Goal: Obtain resource: Download file/media

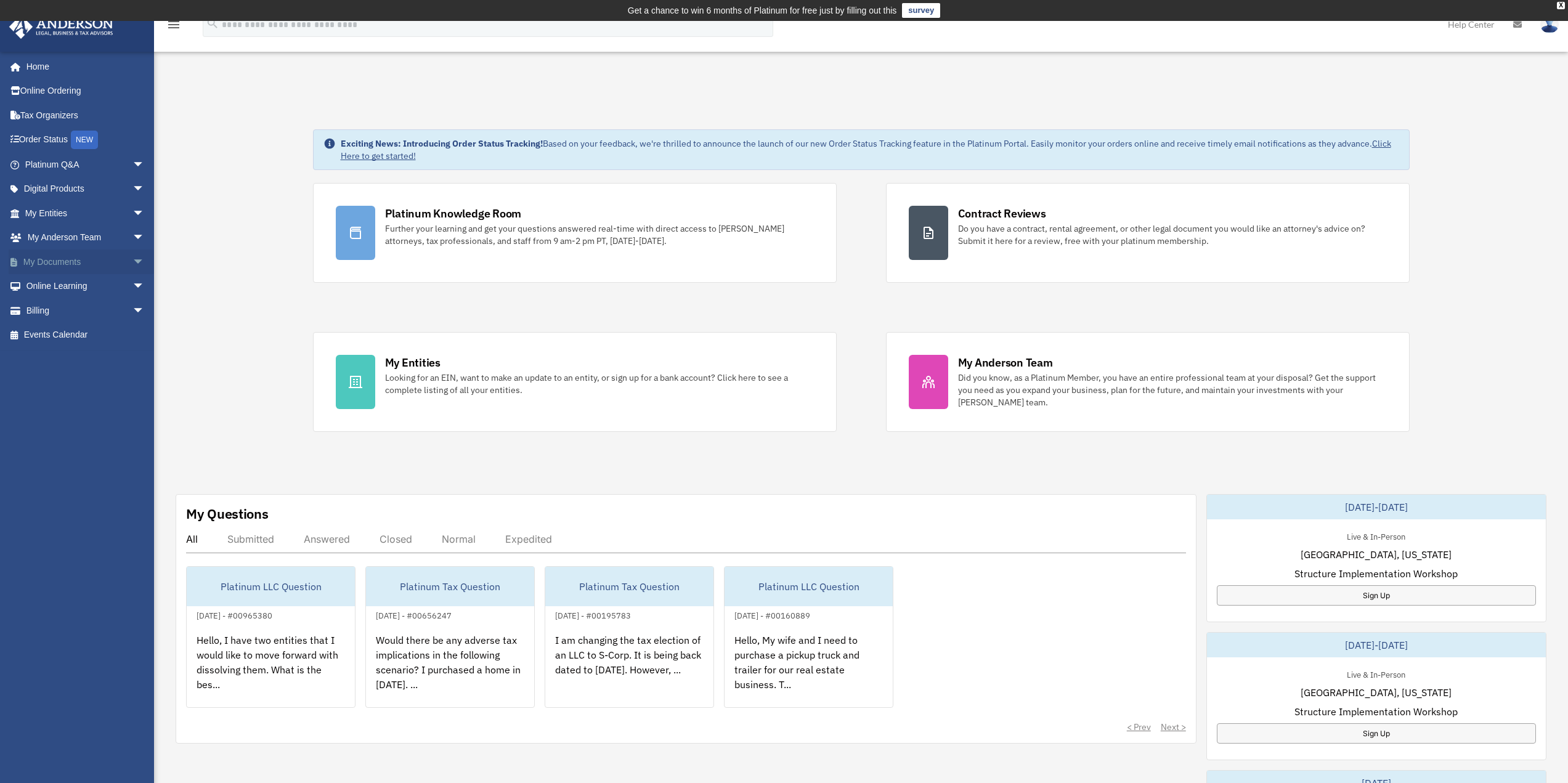
click at [38, 261] on link "My Documents arrow_drop_down" at bounding box center [86, 261] width 155 height 25
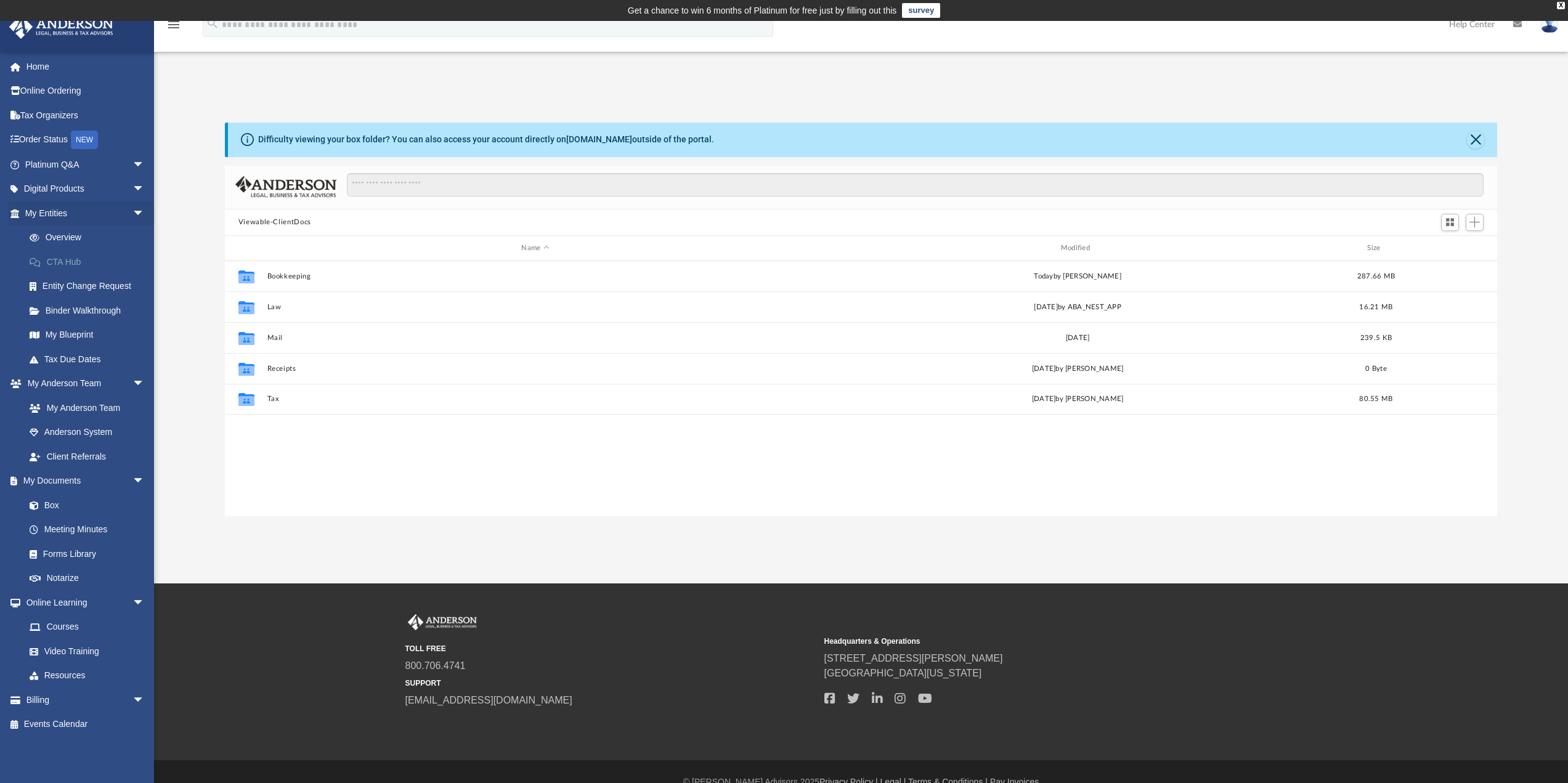
scroll to position [271, 1263]
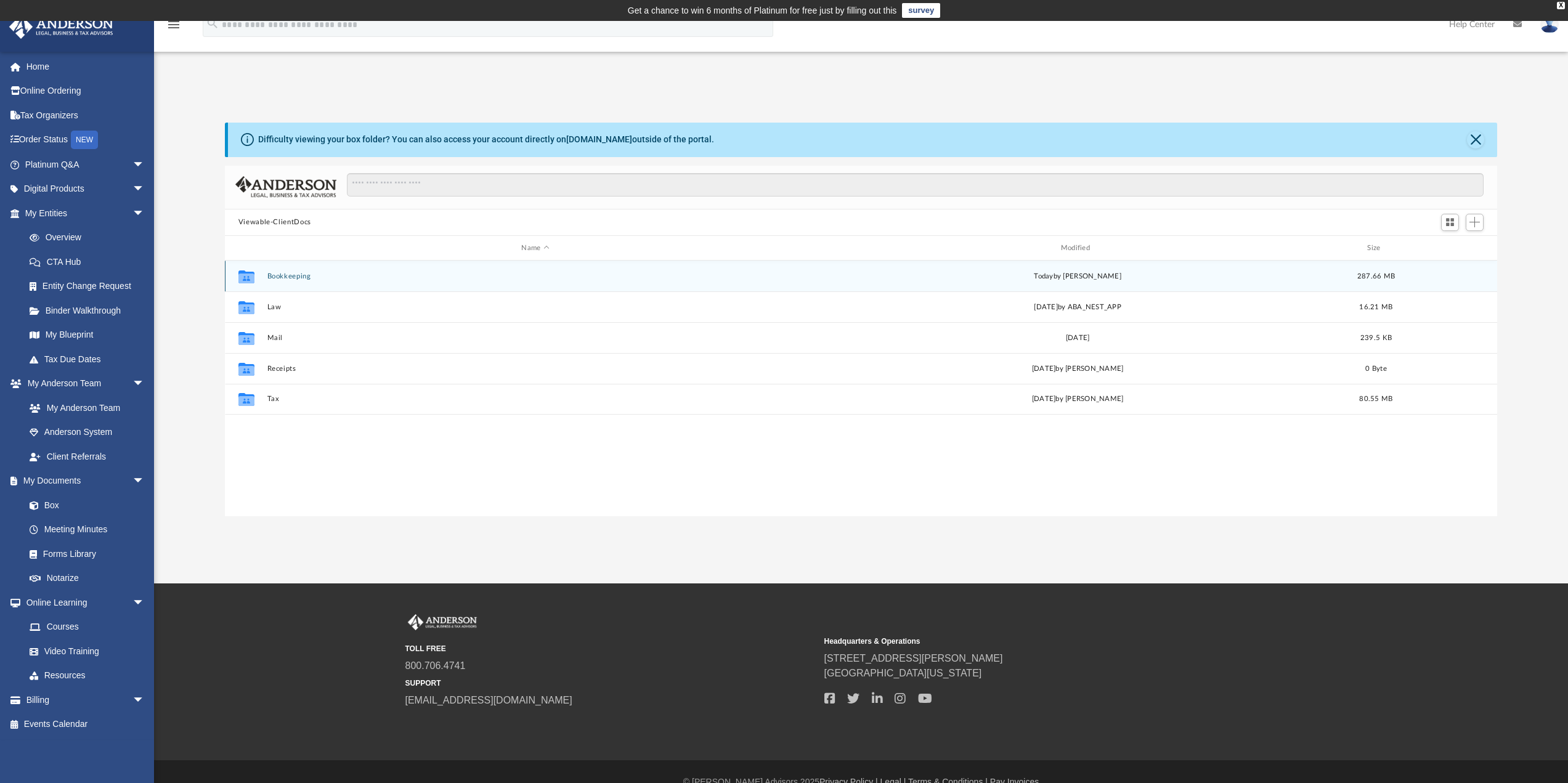
click at [299, 279] on button "Bookkeeping" at bounding box center [536, 277] width 537 height 8
click at [299, 279] on button "The CLR Sales Group, LLC (1120S Dec YE)" at bounding box center [536, 277] width 537 height 8
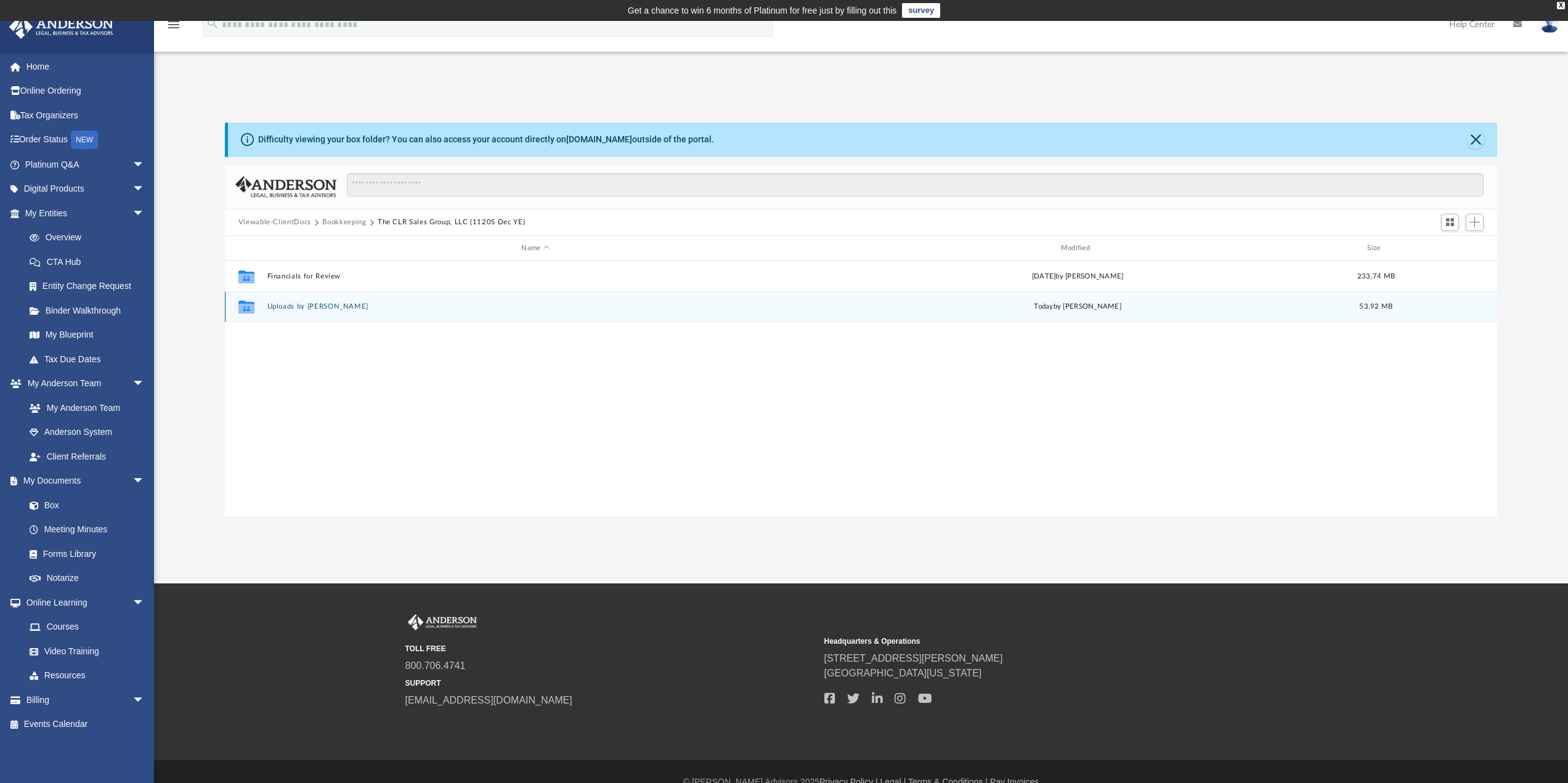
click at [303, 310] on button "Uploads by Leonard" at bounding box center [536, 307] width 537 height 8
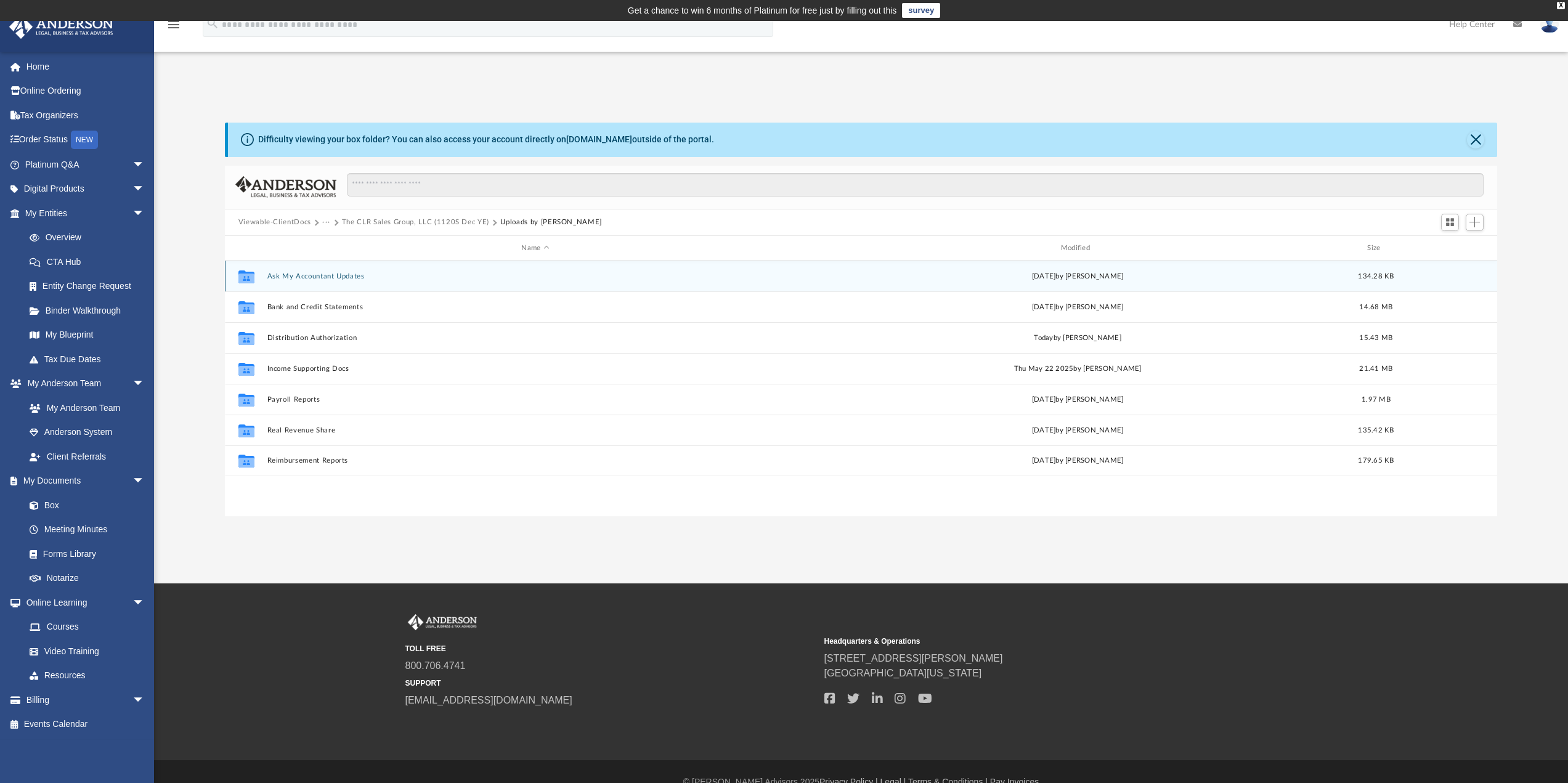
click at [301, 275] on button "Ask My Accountant Updates" at bounding box center [536, 277] width 537 height 8
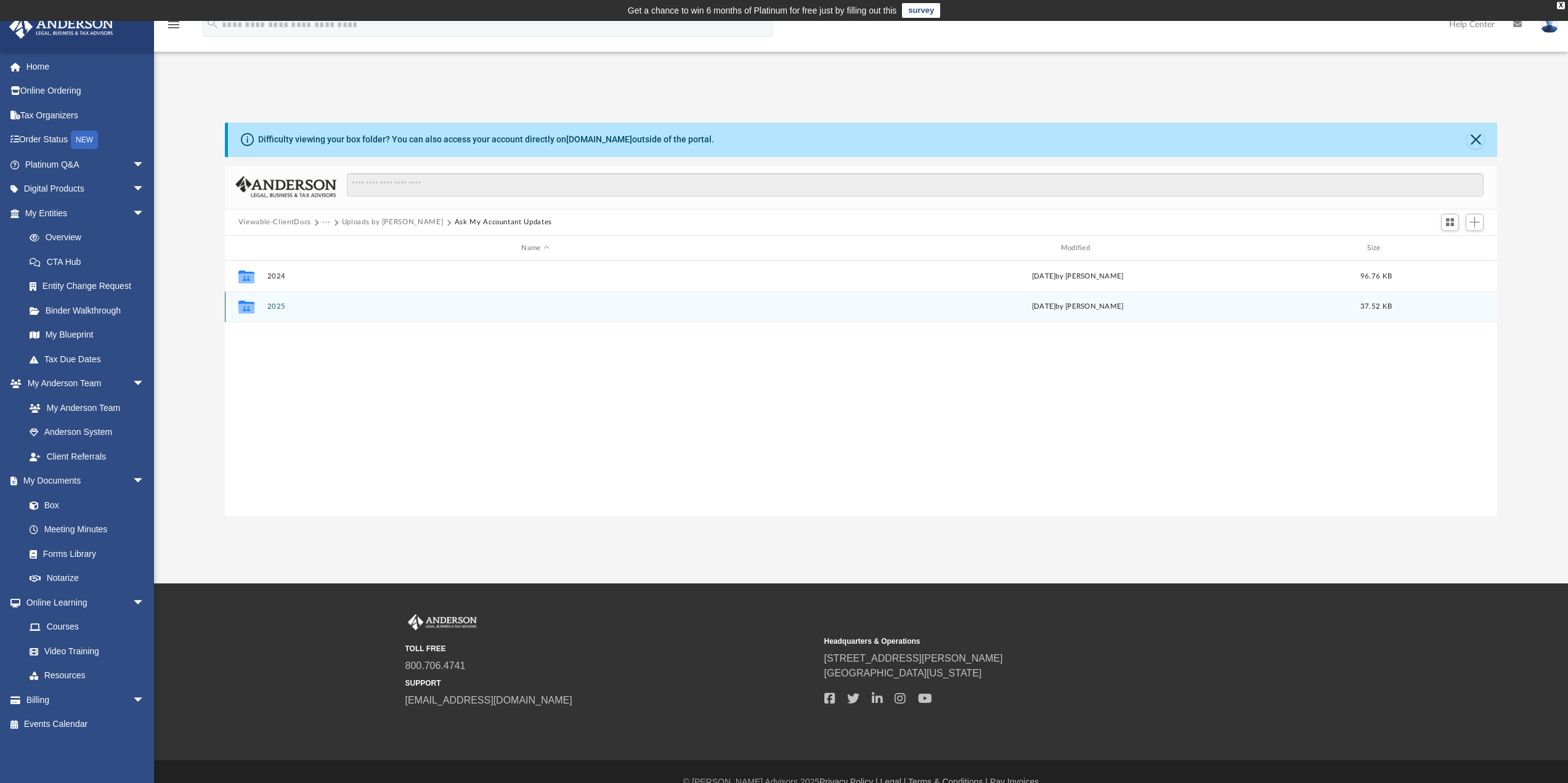
click at [270, 307] on button "2025" at bounding box center [536, 307] width 537 height 8
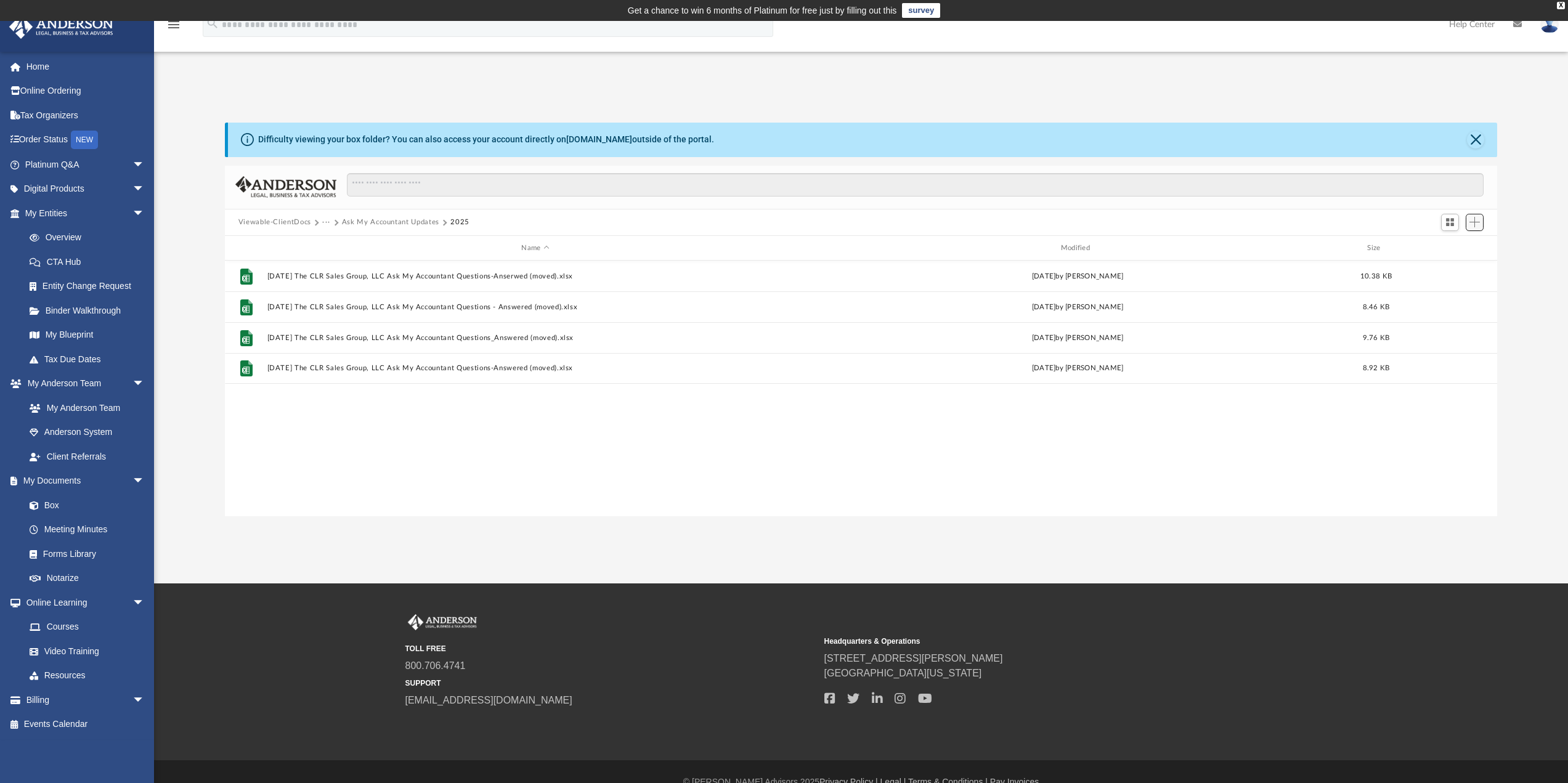
click at [1472, 222] on span "Add" at bounding box center [1474, 222] width 10 height 10
click at [1448, 245] on li "Upload" at bounding box center [1456, 247] width 39 height 13
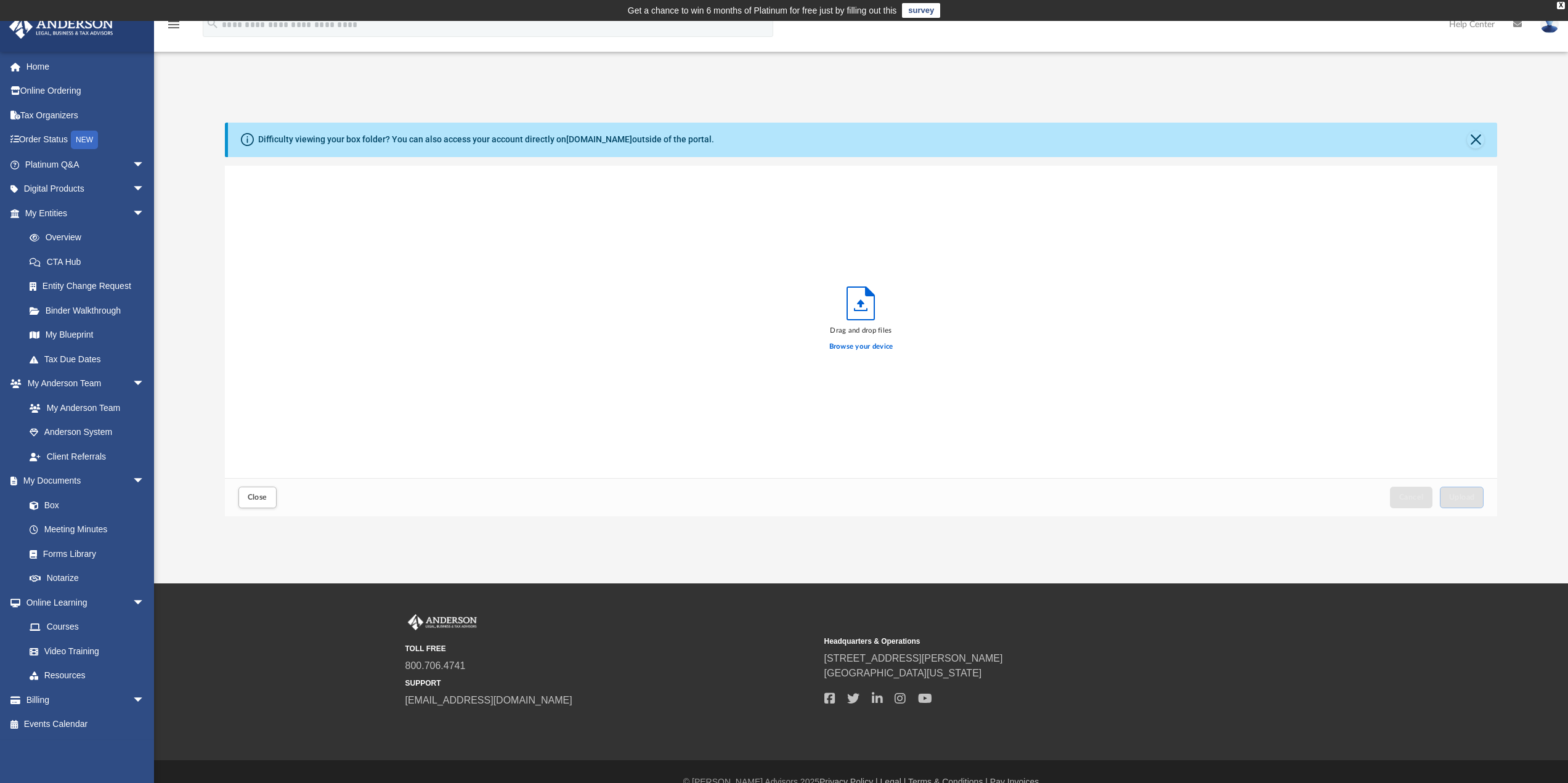
scroll to position [303, 1263]
click at [859, 345] on label "Browse your device" at bounding box center [861, 347] width 64 height 11
click at [0, 0] on input "Browse your device" at bounding box center [0, 0] width 0 height 0
click at [1476, 498] on button "Upload" at bounding box center [1462, 497] width 44 height 21
click at [254, 497] on span "Close" at bounding box center [257, 497] width 20 height 8
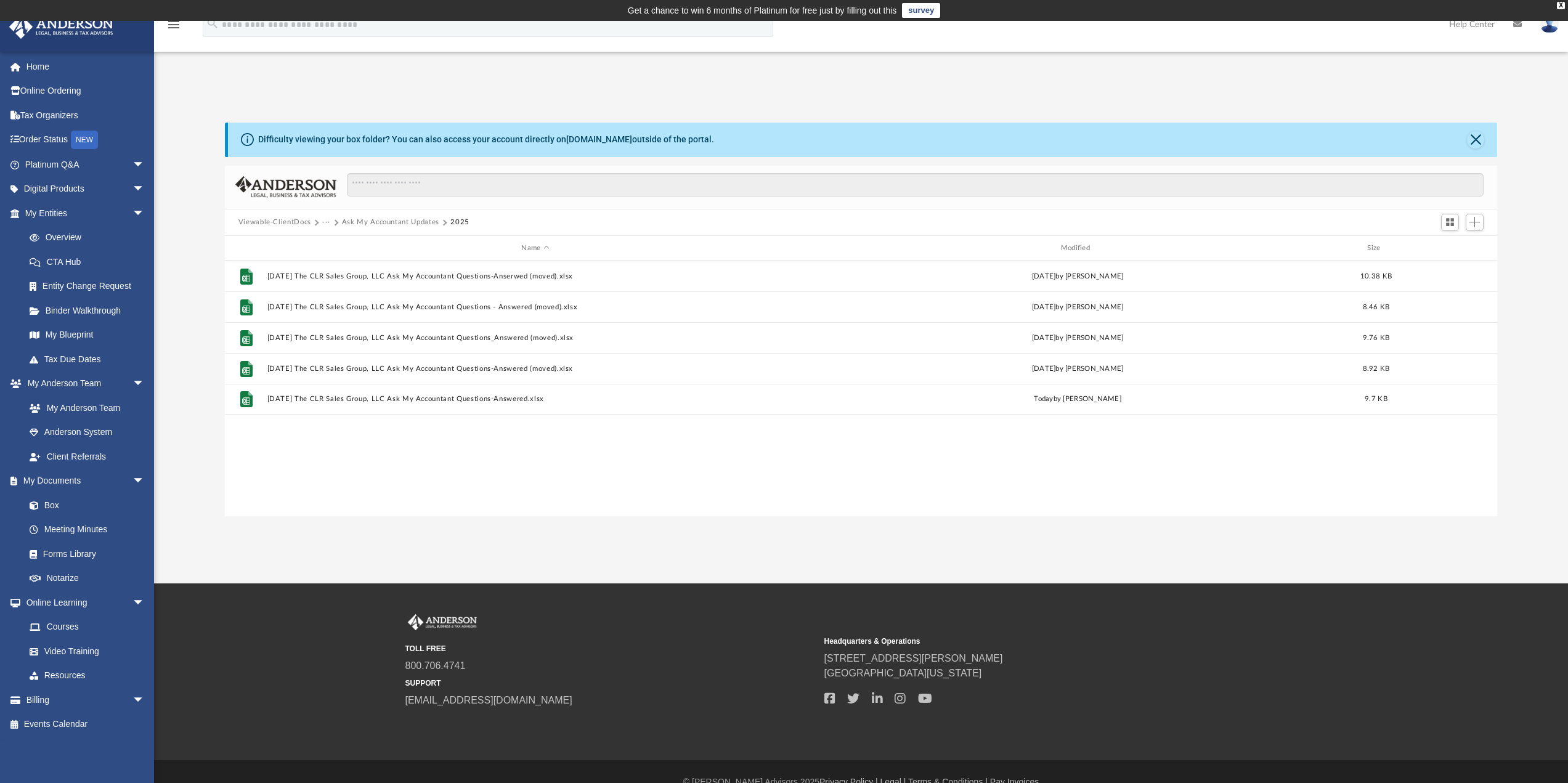
click at [295, 220] on button "Viewable-ClientDocs" at bounding box center [275, 222] width 73 height 11
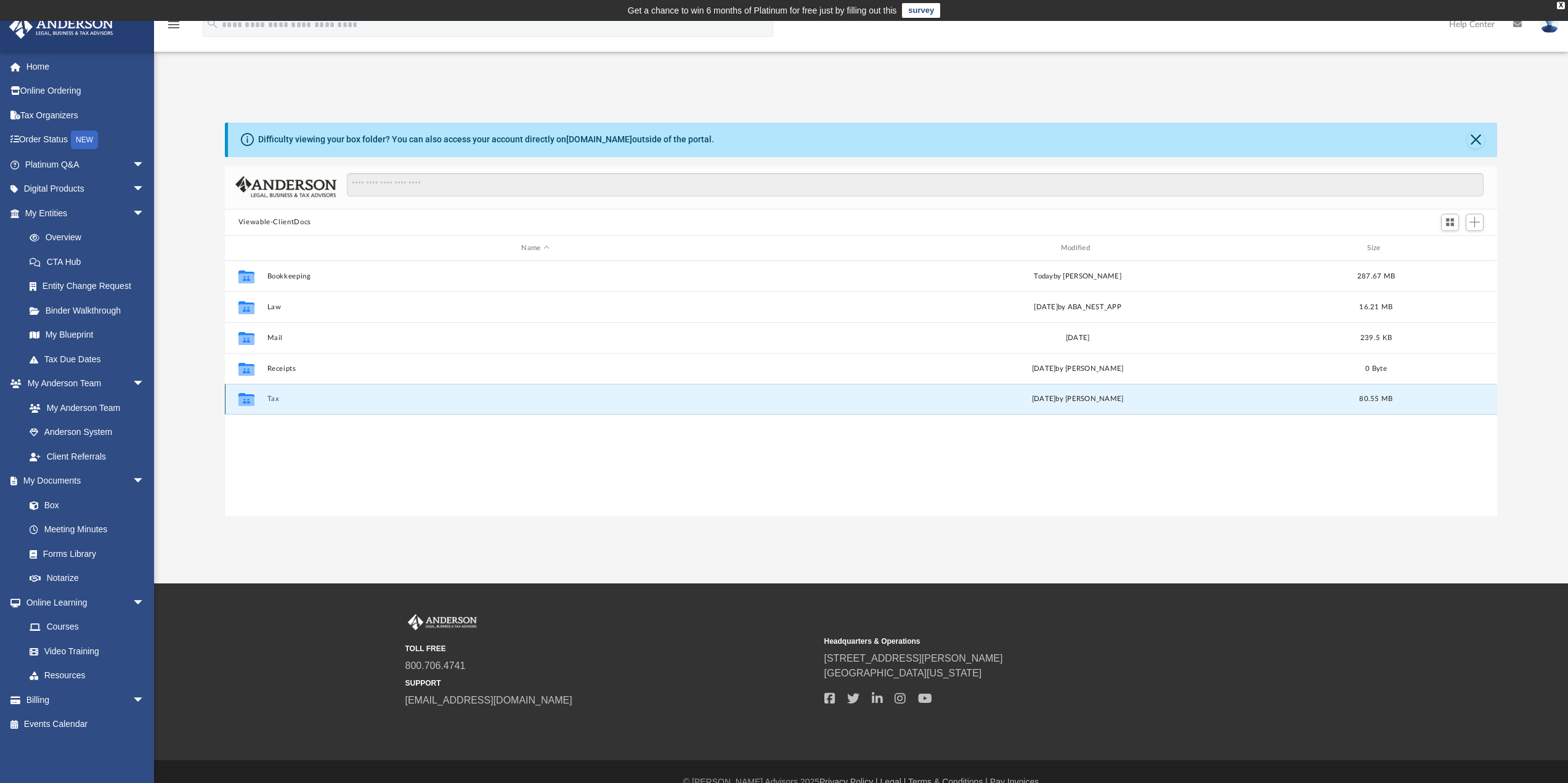
click at [277, 398] on button "Tax" at bounding box center [536, 400] width 537 height 8
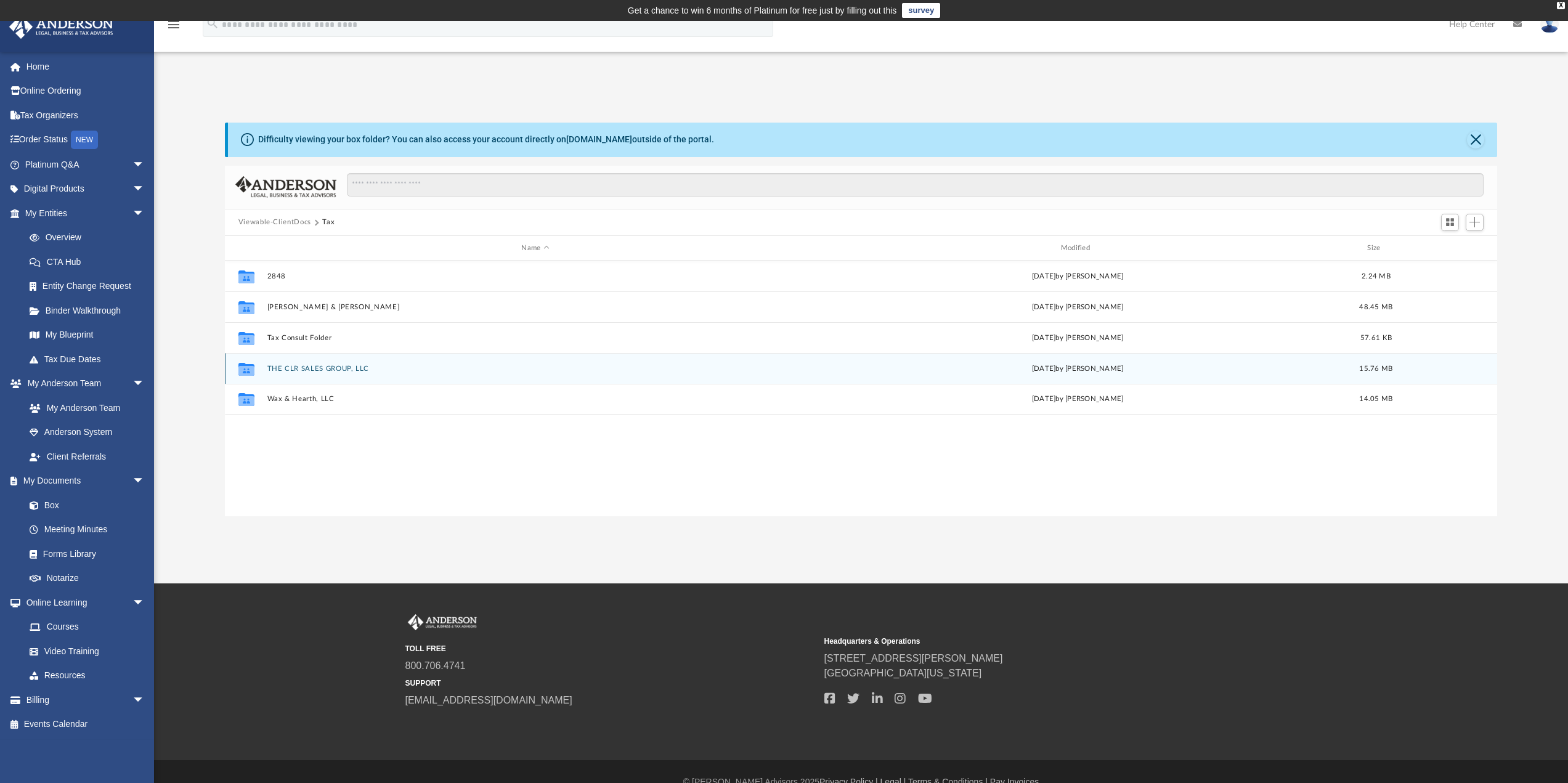
click at [289, 367] on button "THE CLR SALES GROUP, LLC" at bounding box center [536, 369] width 537 height 8
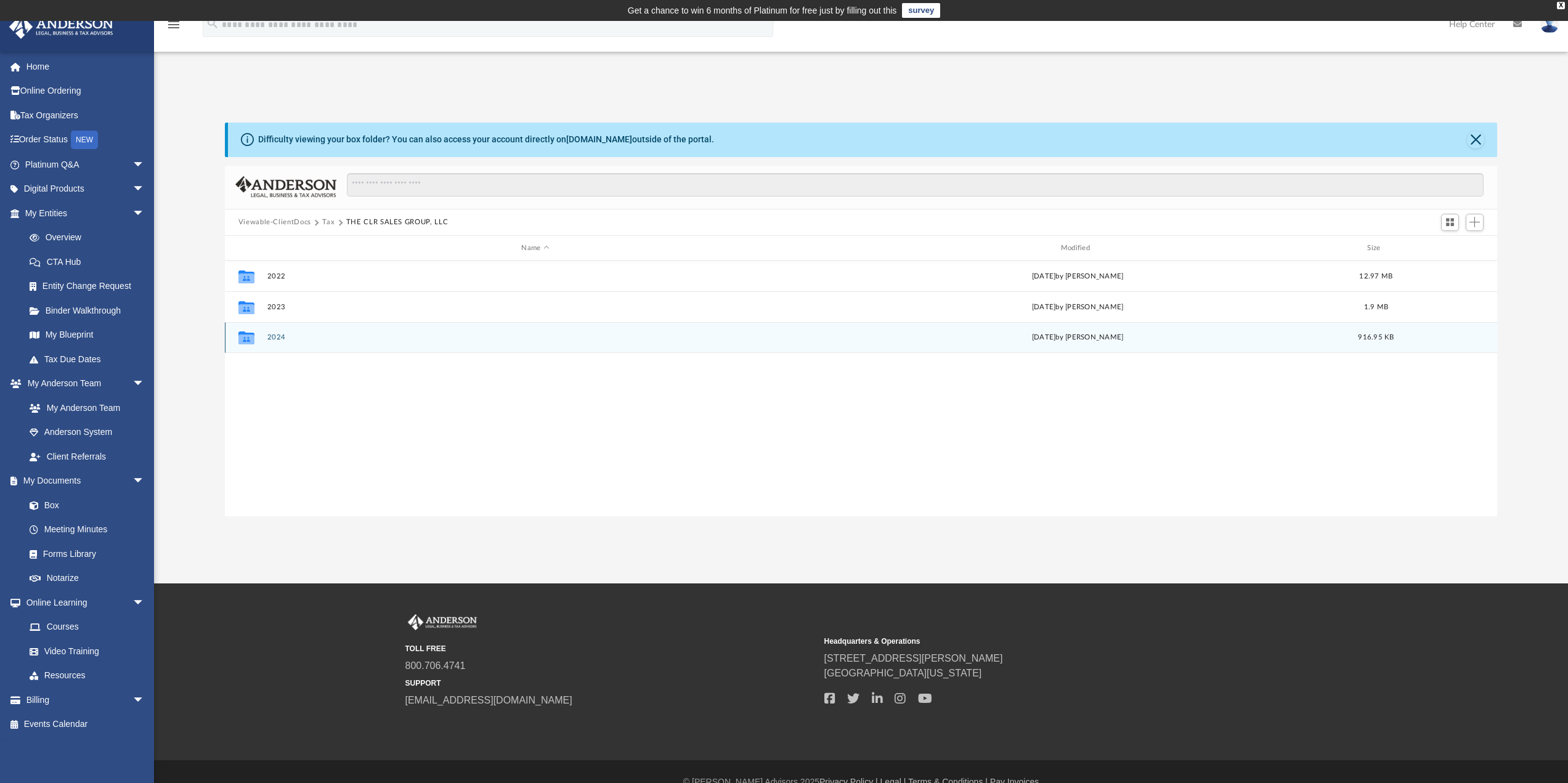
click at [275, 337] on button "2024" at bounding box center [536, 338] width 537 height 8
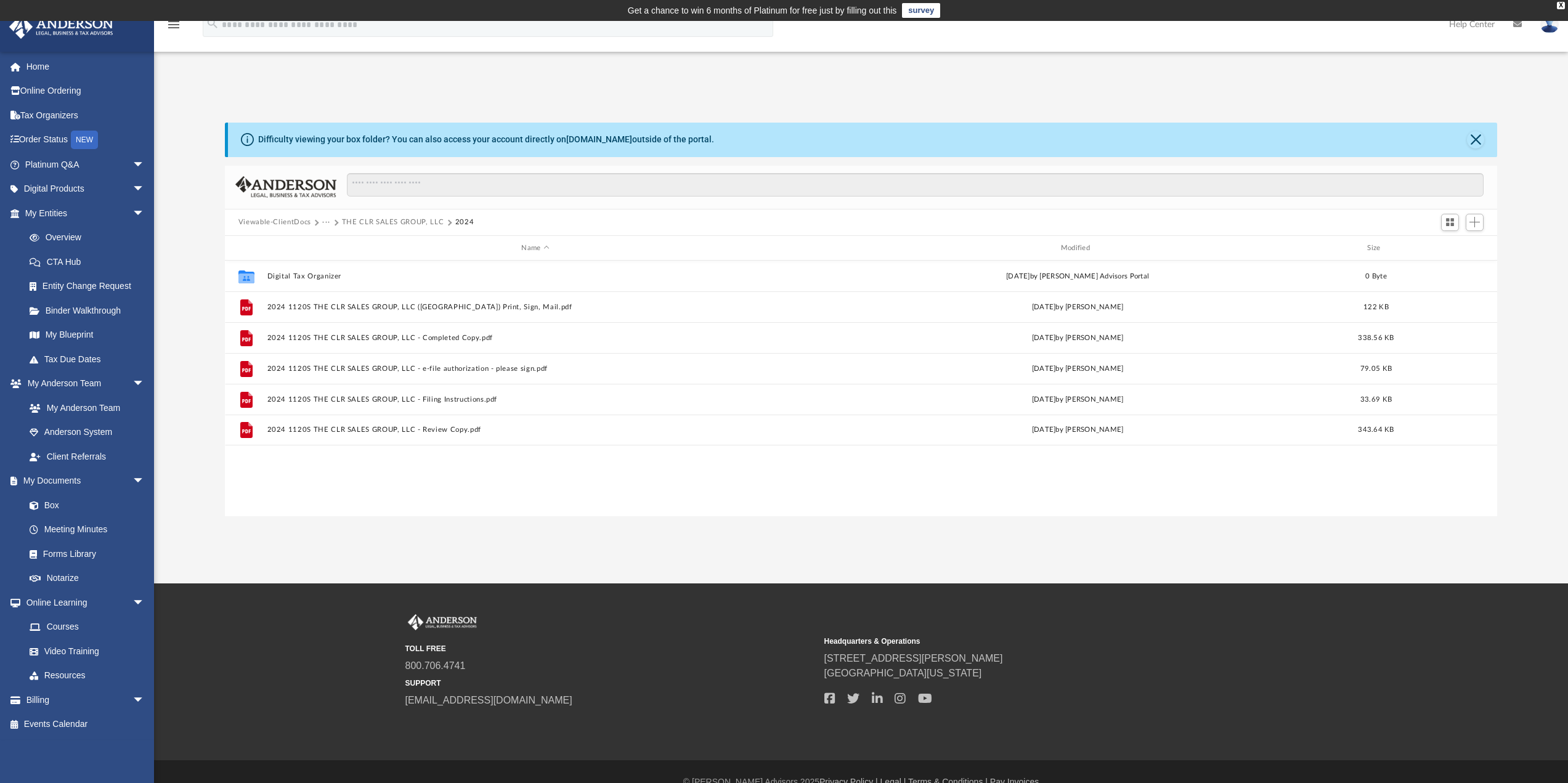
click at [326, 220] on button "···" at bounding box center [326, 222] width 8 height 11
click at [330, 238] on li "Tax" at bounding box center [335, 244] width 12 height 13
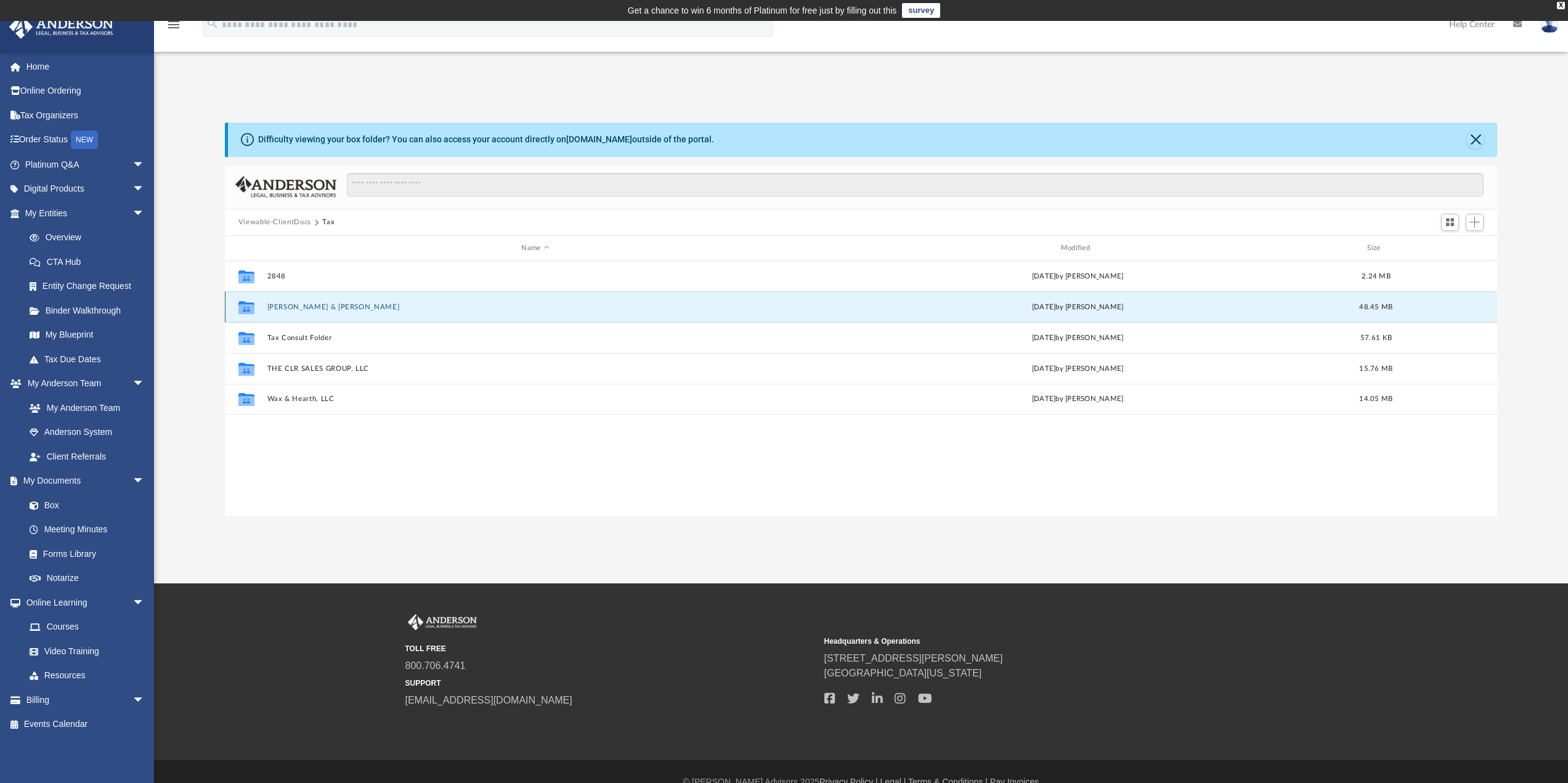
click at [308, 305] on button "Reese, Leonard & Carmen" at bounding box center [536, 307] width 537 height 8
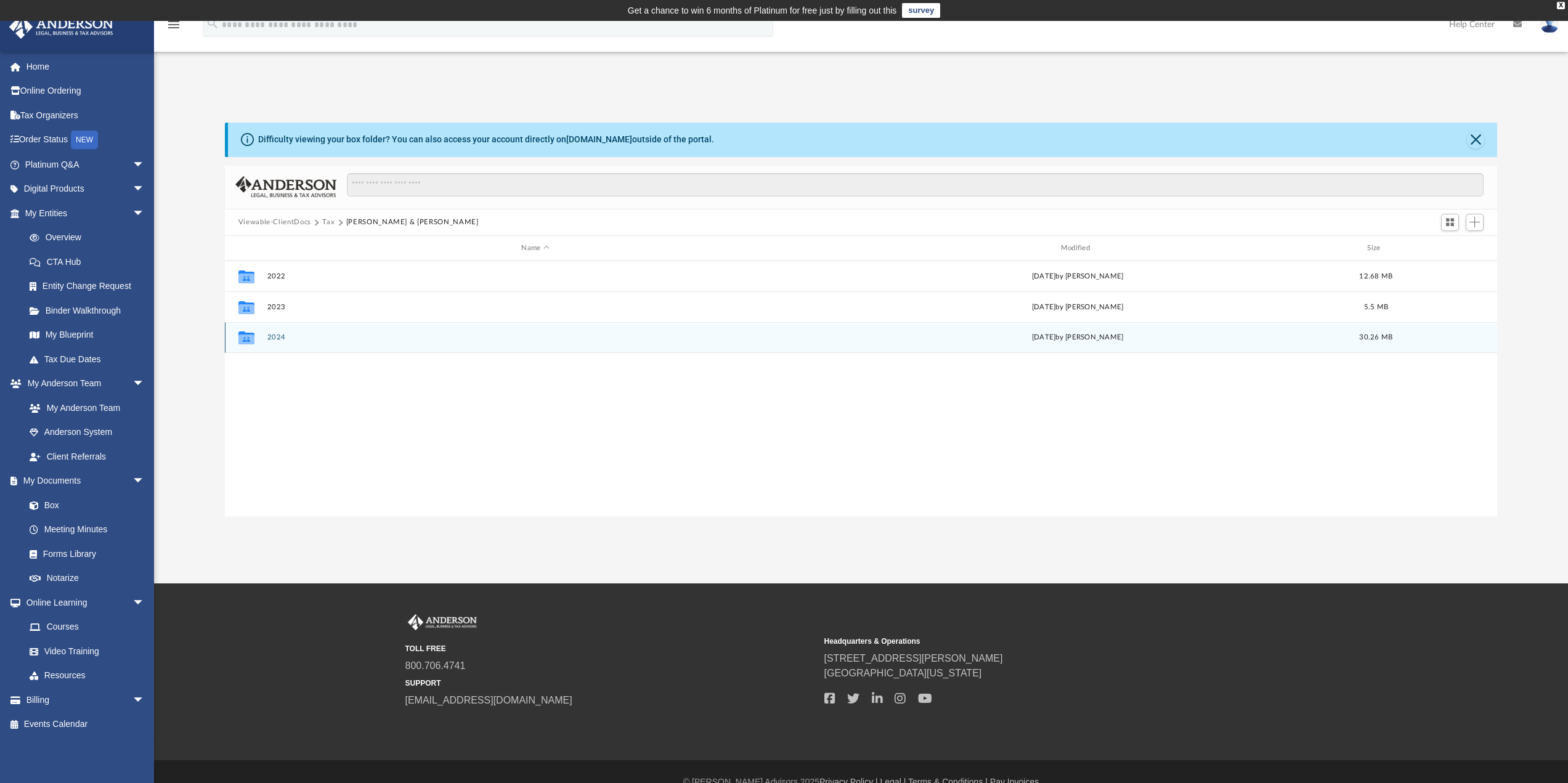
click at [278, 339] on button "2024" at bounding box center [536, 338] width 537 height 8
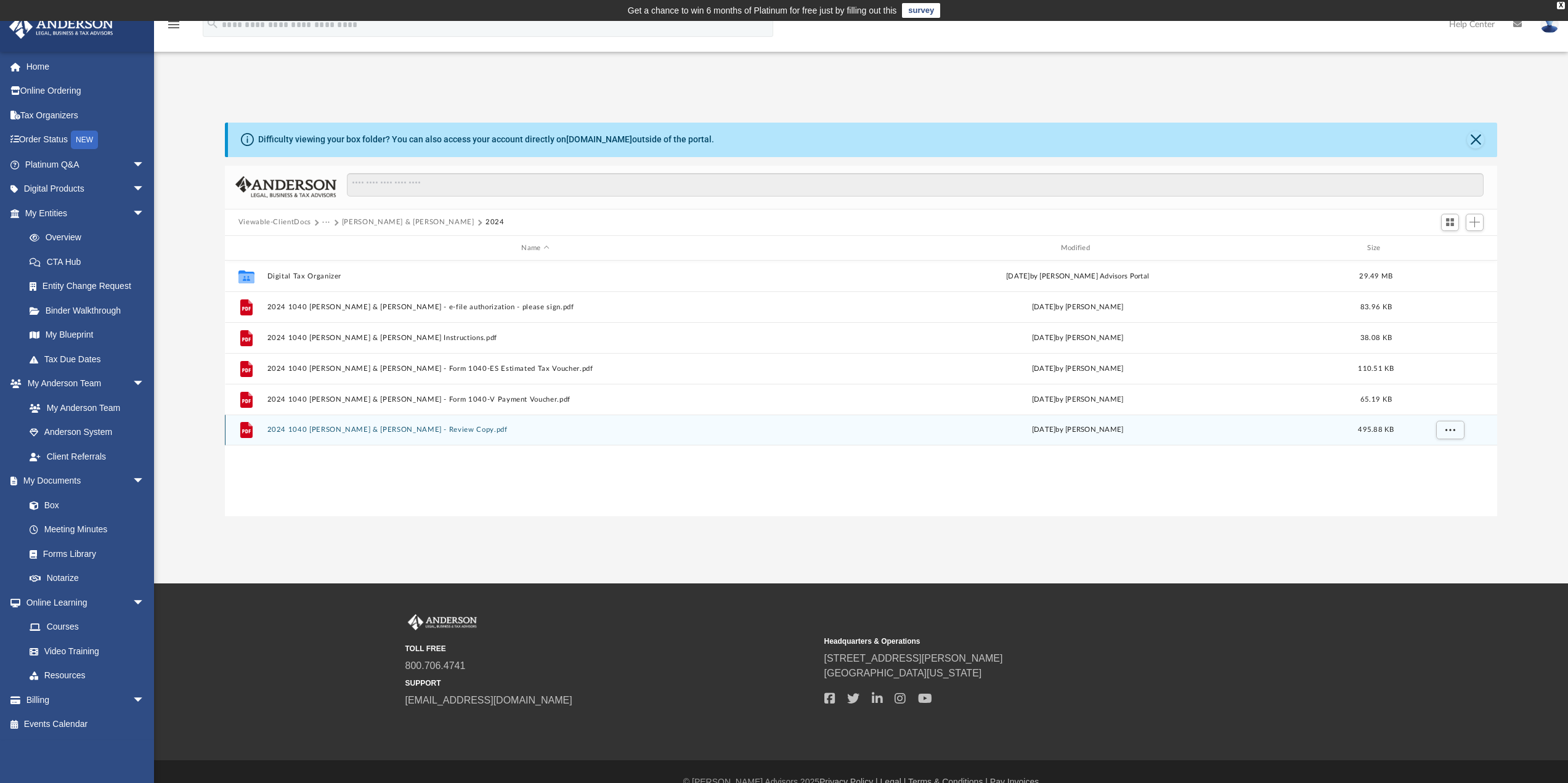
click at [356, 431] on button "2024 1040 Reese, Leonard & Carmen - Review Copy.pdf" at bounding box center [536, 430] width 537 height 8
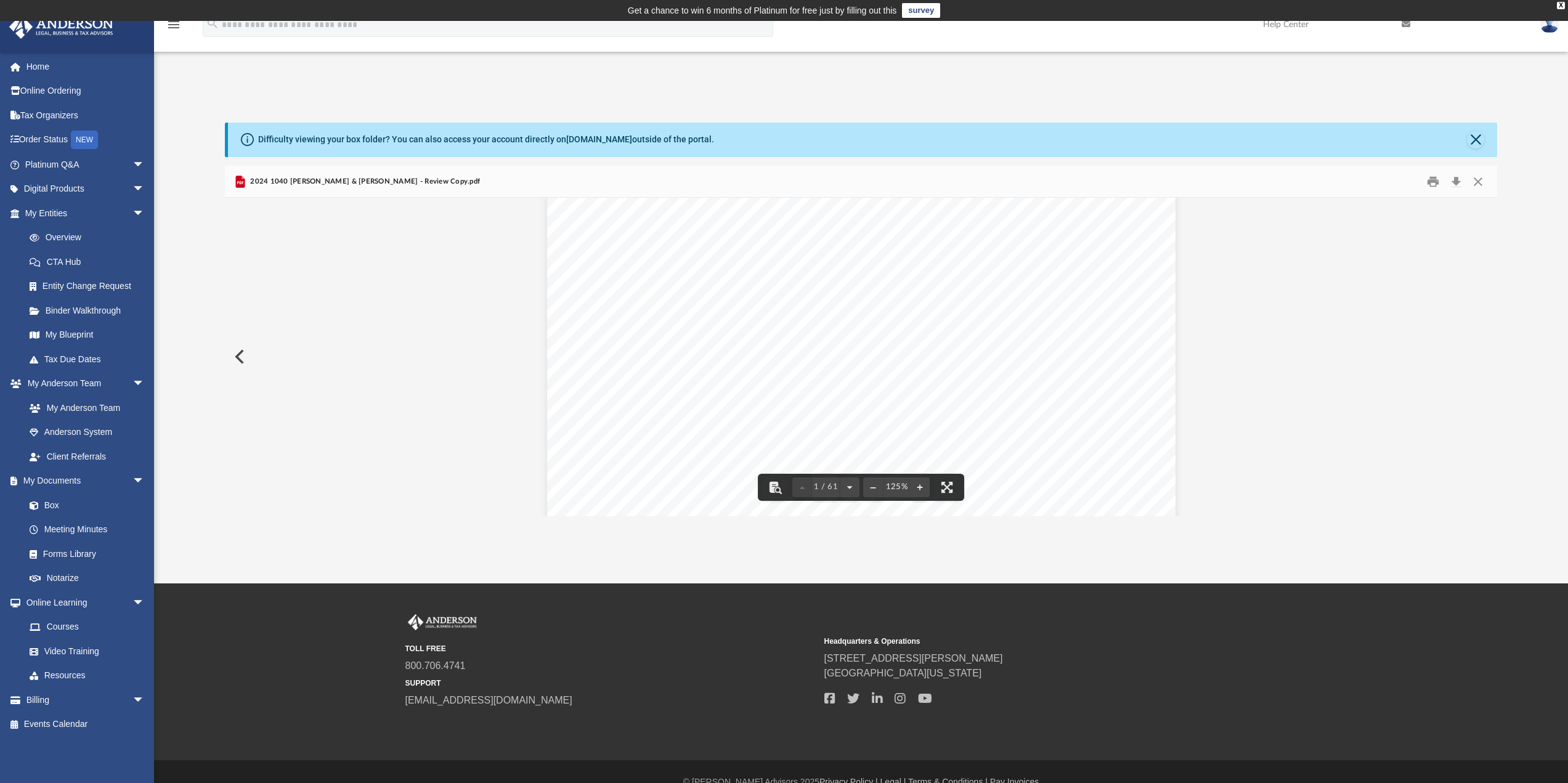
scroll to position [862, 0]
click at [922, 484] on button "File preview" at bounding box center [920, 486] width 20 height 27
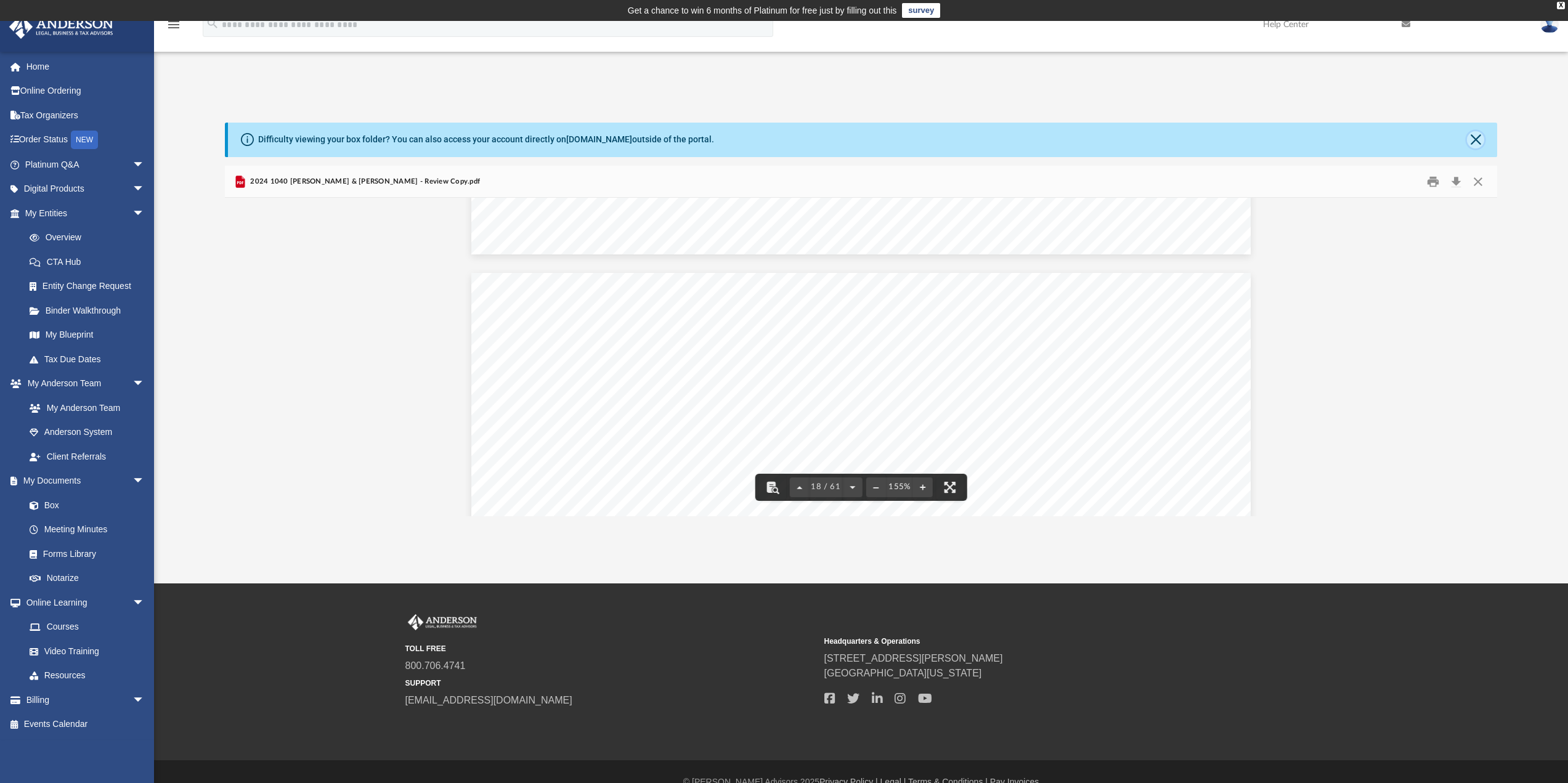
click at [1476, 142] on button "Close" at bounding box center [1475, 140] width 17 height 17
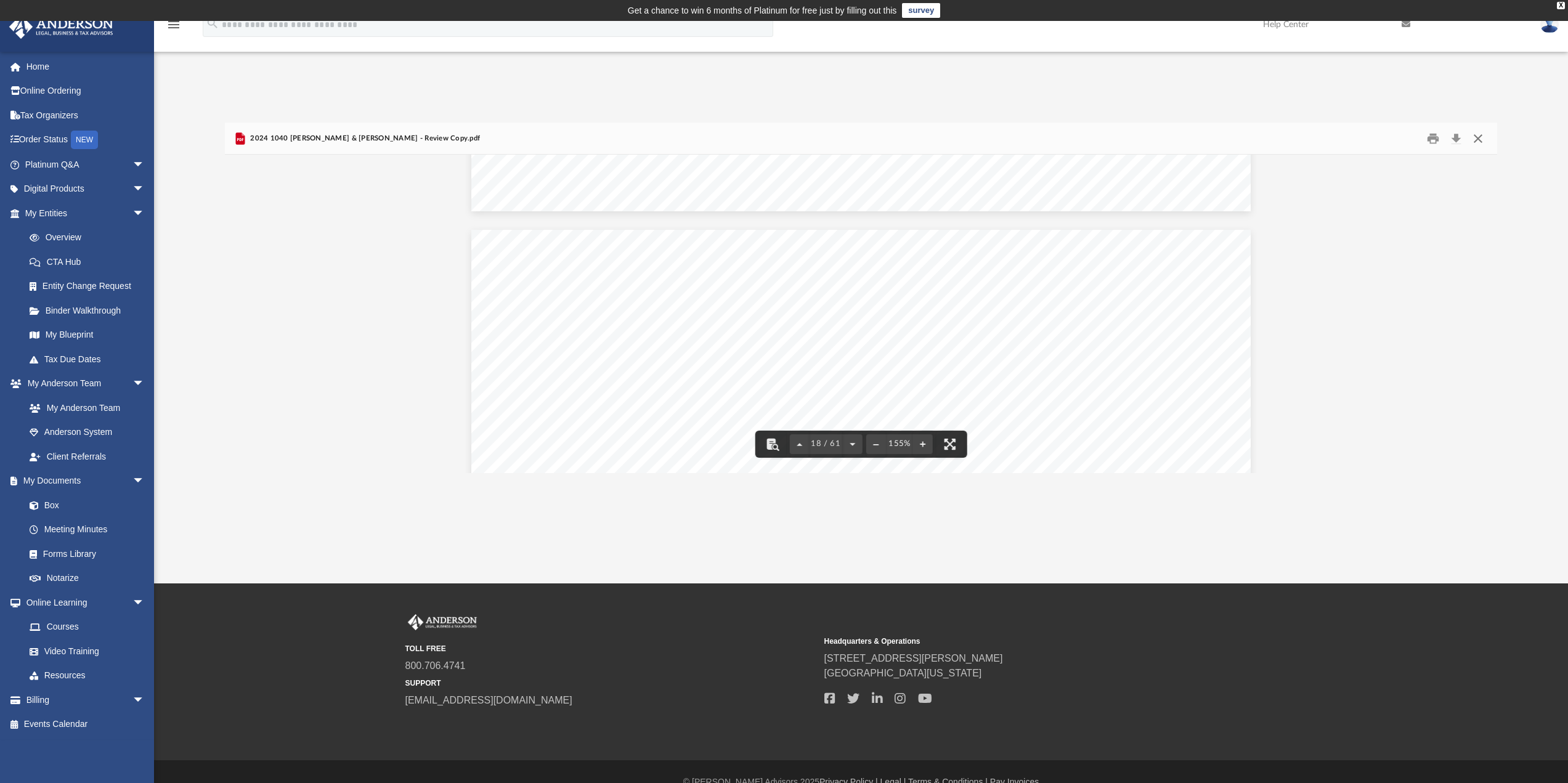
click at [1476, 142] on button "Close" at bounding box center [1478, 138] width 22 height 19
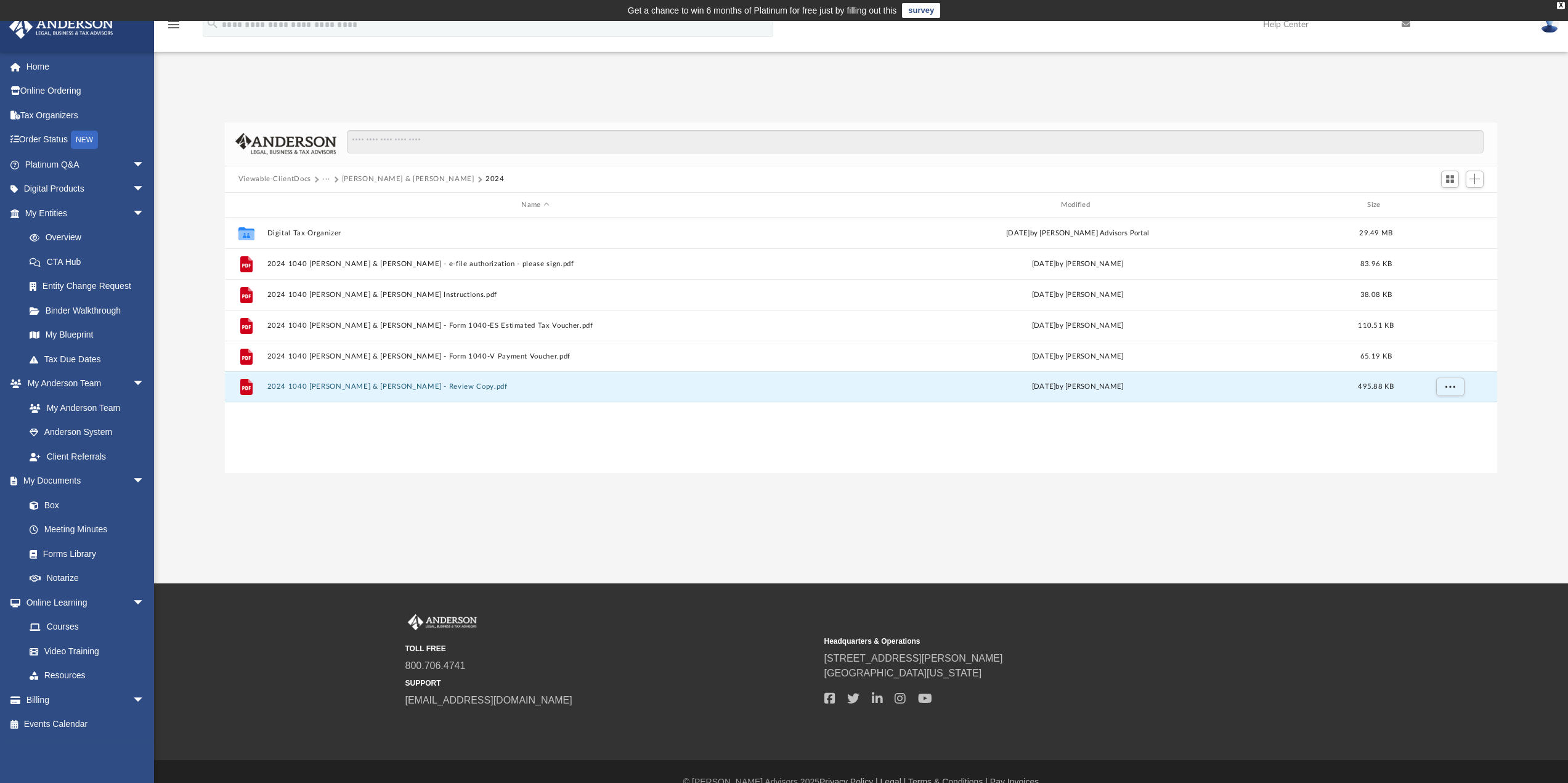
click at [325, 179] on button "···" at bounding box center [326, 179] width 8 height 11
click at [332, 200] on li "Tax" at bounding box center [335, 201] width 12 height 13
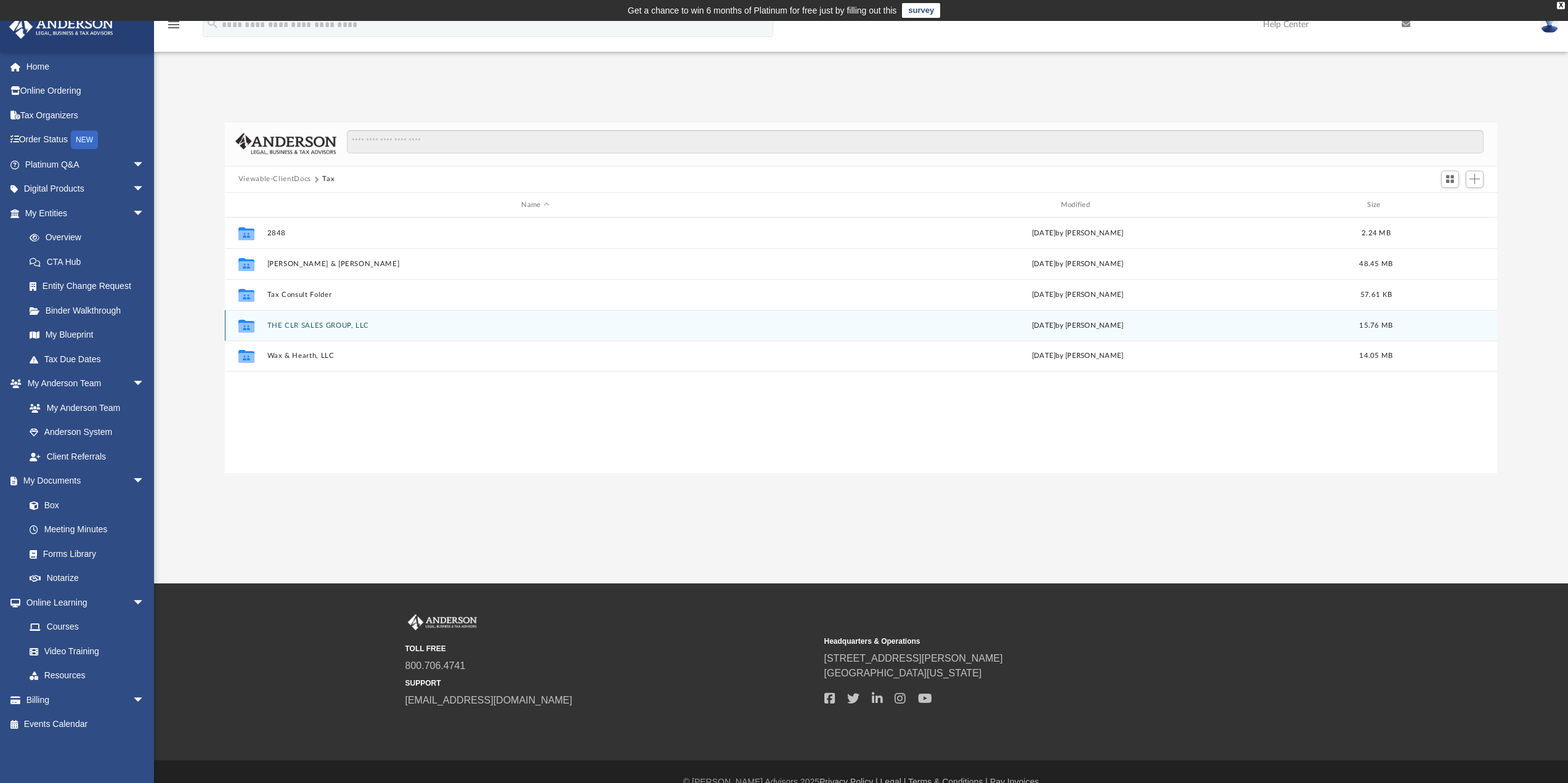
click at [301, 326] on button "THE CLR SALES GROUP, LLC" at bounding box center [536, 325] width 537 height 8
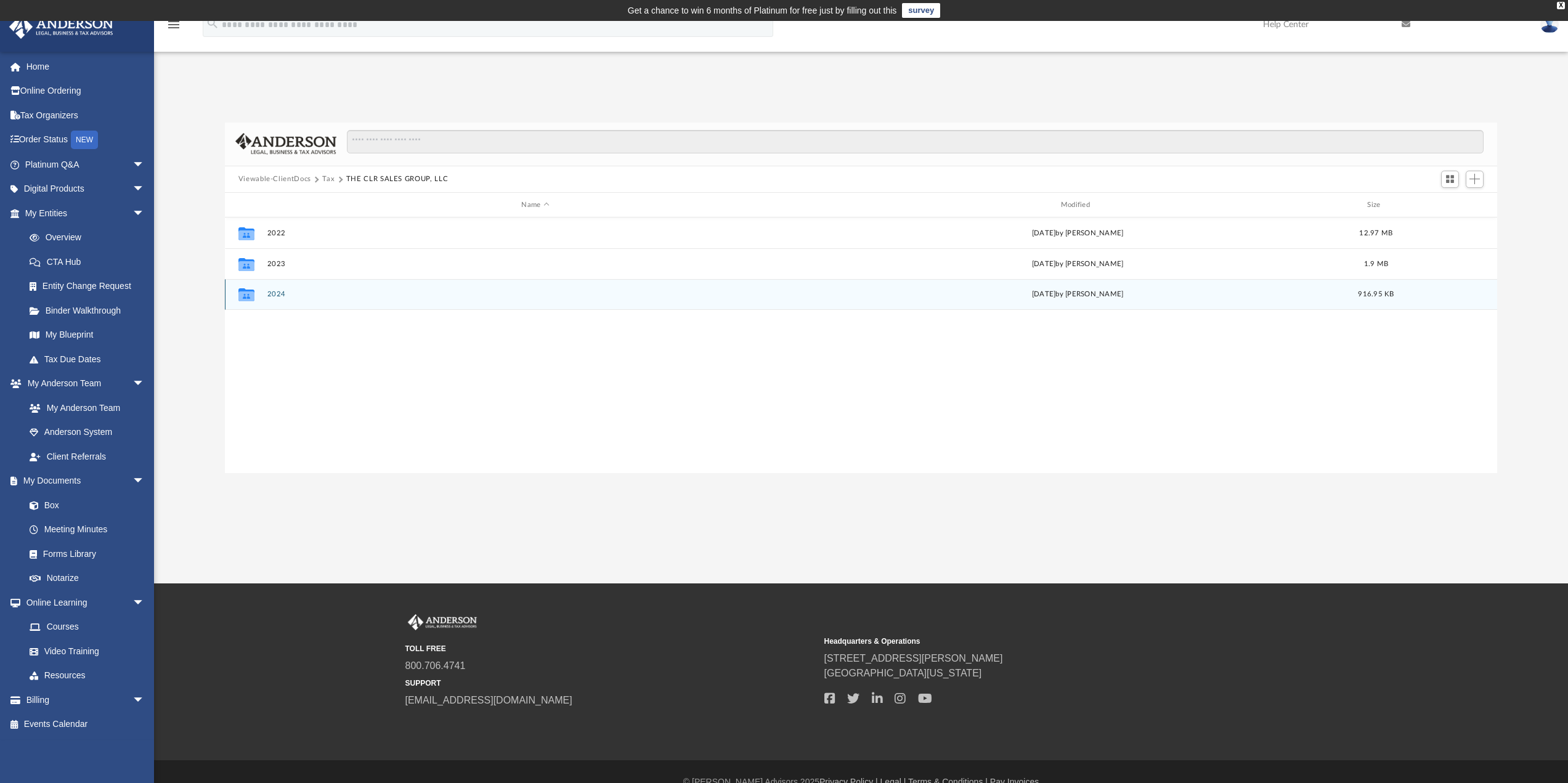
click at [279, 294] on button "2024" at bounding box center [536, 294] width 537 height 8
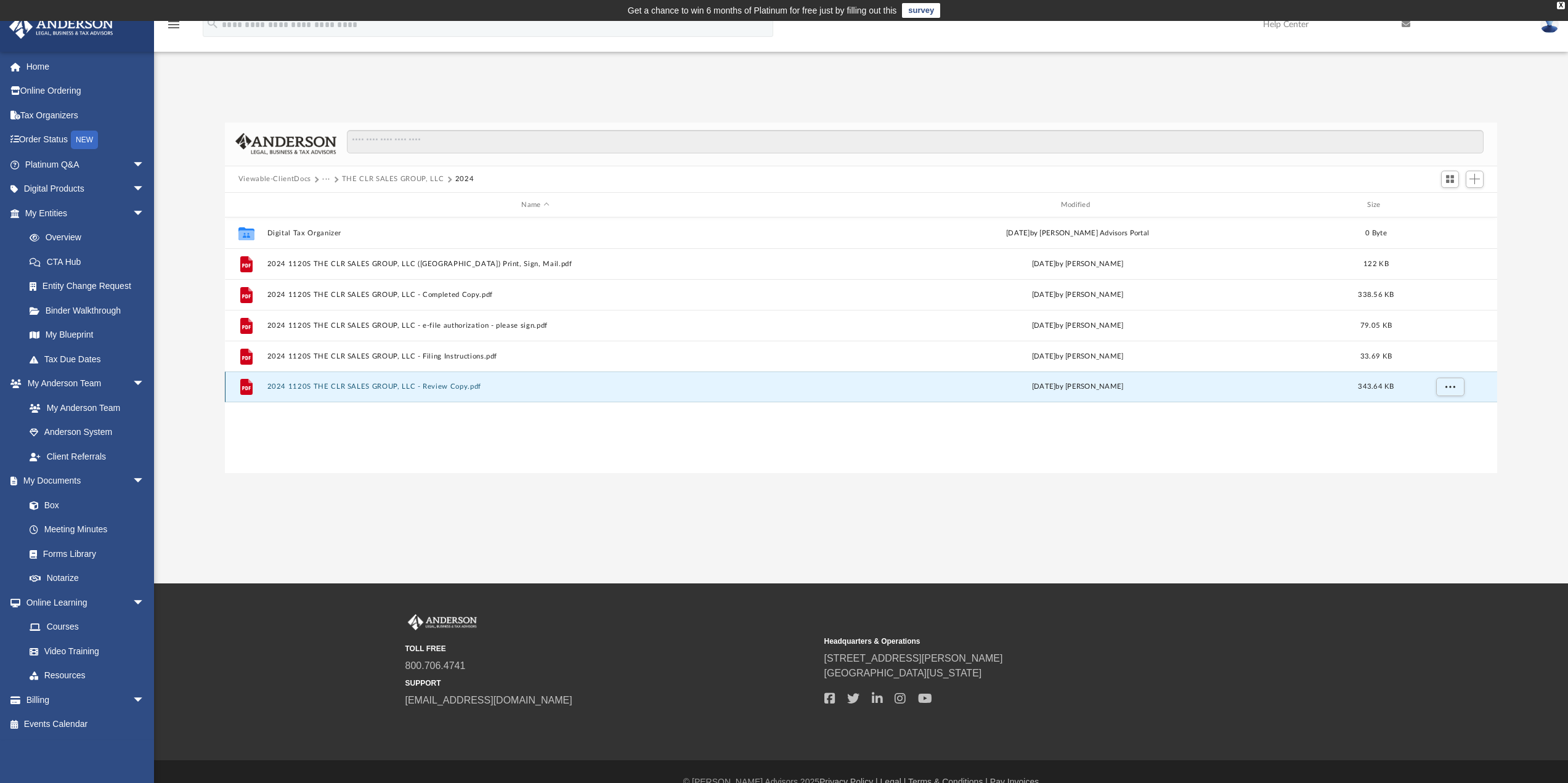
click at [396, 390] on button "2024 1120S THE CLR SALES GROUP, LLC - Review Copy.pdf" at bounding box center [536, 387] width 537 height 8
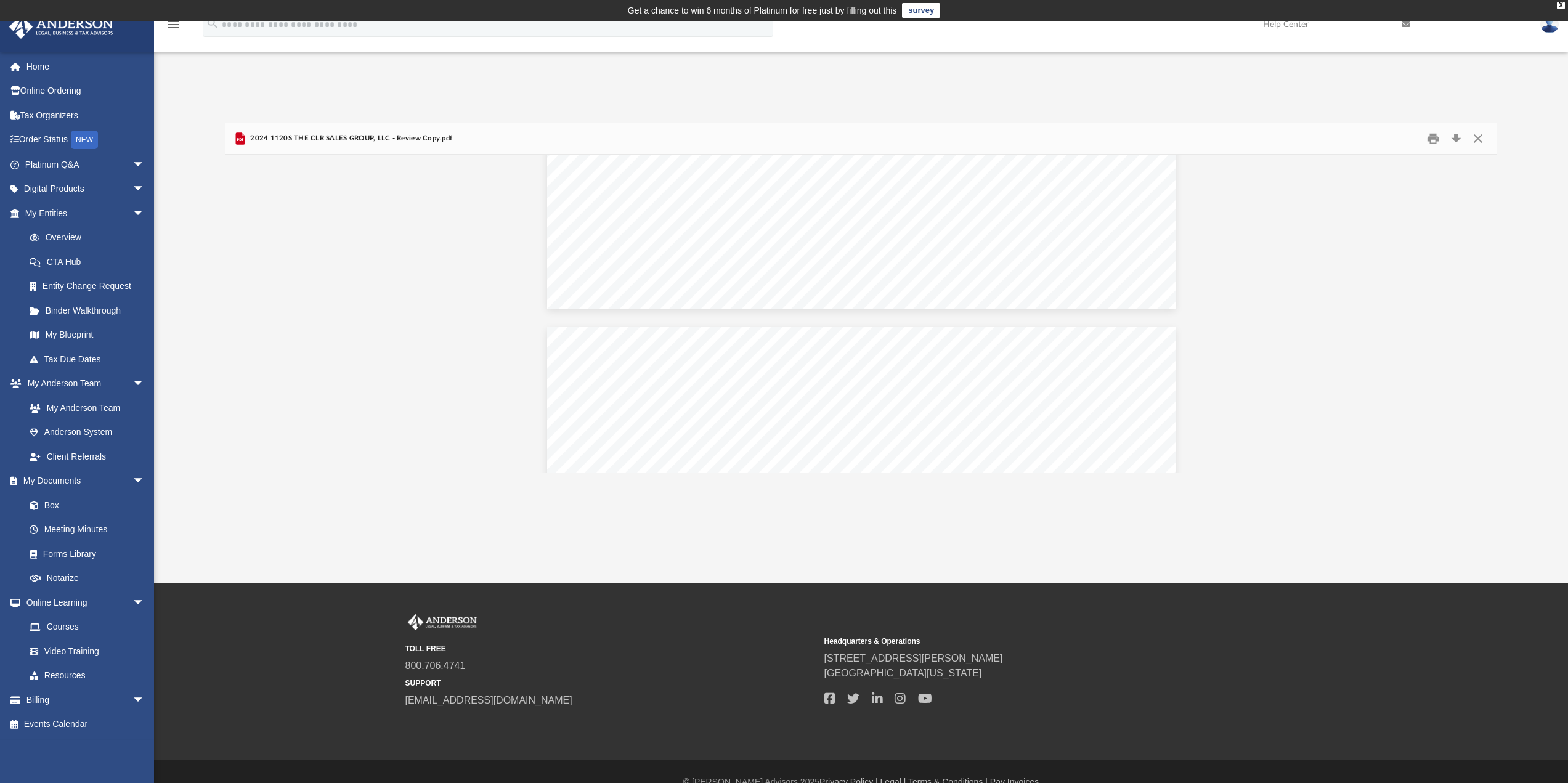
scroll to position [13148, 0]
